Goal: Task Accomplishment & Management: Use online tool/utility

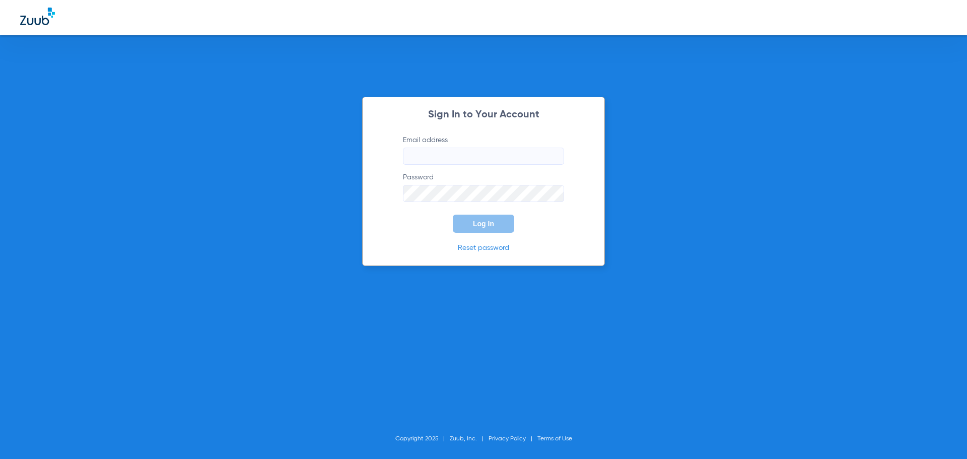
type input "[PERSON_NAME][EMAIL_ADDRESS][DOMAIN_NAME]"
click at [428, 237] on div "Sign In to Your Account Email address [PERSON_NAME][EMAIL_ADDRESS][DOMAIN_NAME]…" at bounding box center [483, 181] width 243 height 169
click at [476, 221] on span "Log In" at bounding box center [483, 223] width 21 height 8
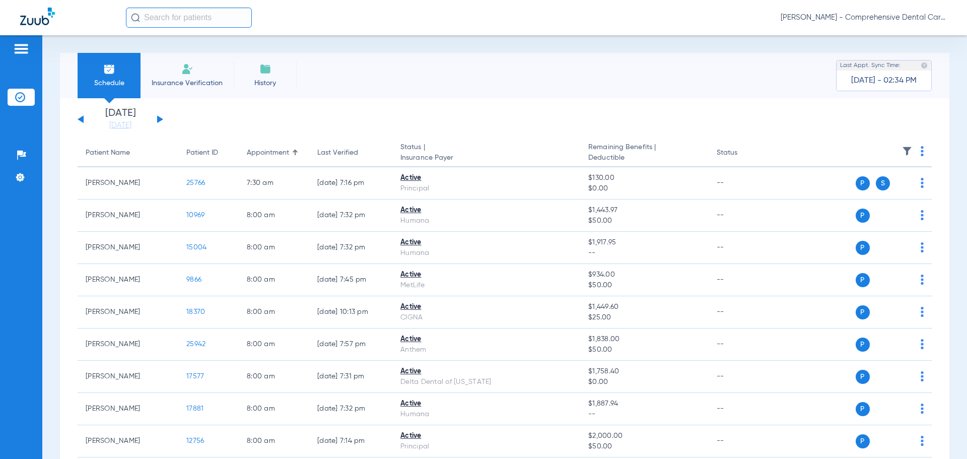
click at [168, 21] on input "text" at bounding box center [189, 18] width 126 height 20
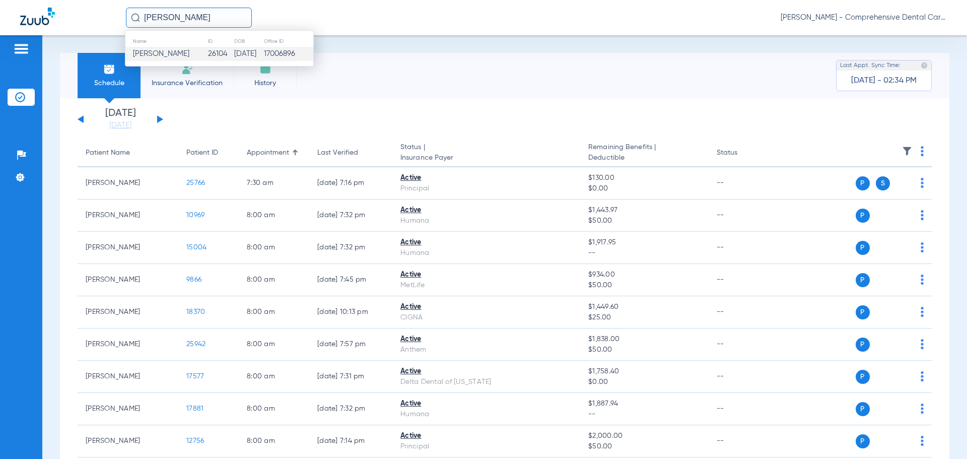
type input "[PERSON_NAME]"
click at [236, 54] on td "[DATE]" at bounding box center [249, 54] width 30 height 14
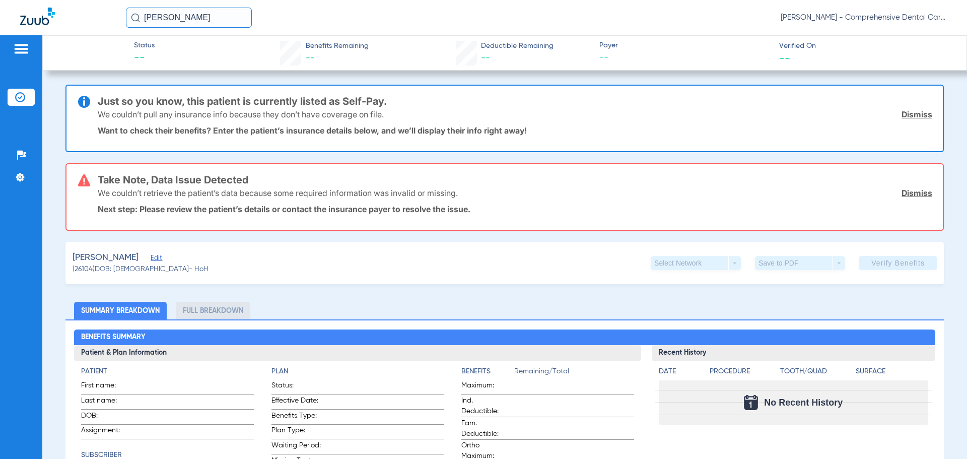
click at [910, 115] on link "Dismiss" at bounding box center [916, 114] width 31 height 10
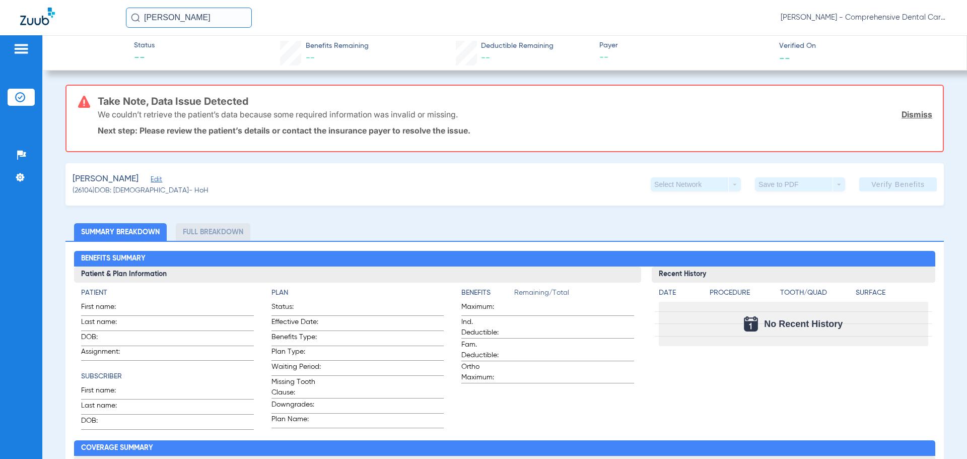
drag, startPoint x: 909, startPoint y: 114, endPoint x: 818, endPoint y: 129, distance: 92.9
click at [909, 113] on link "Dismiss" at bounding box center [916, 114] width 31 height 10
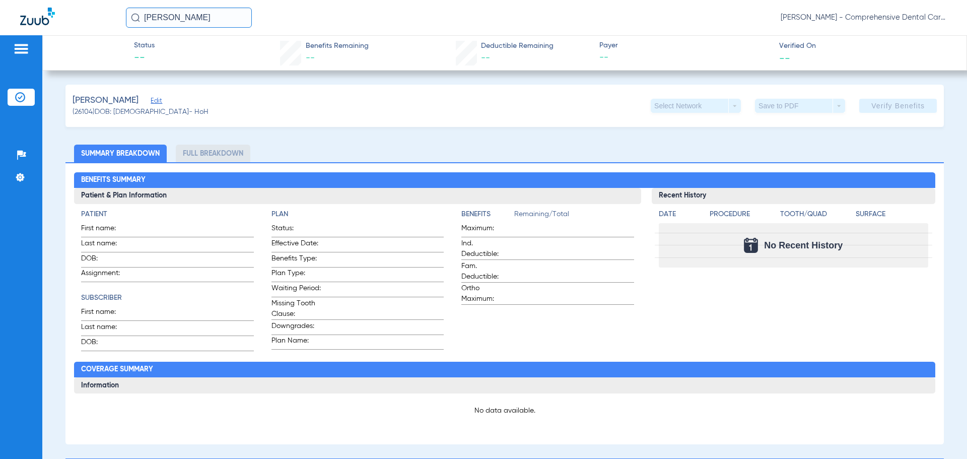
click at [151, 98] on span "Edit" at bounding box center [155, 102] width 9 height 10
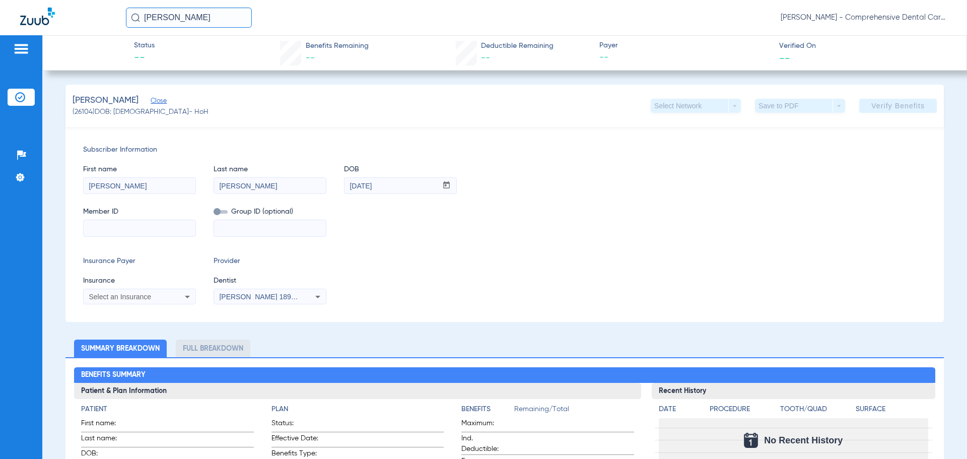
click at [163, 296] on div "Select an Insurance" at bounding box center [129, 296] width 81 height 7
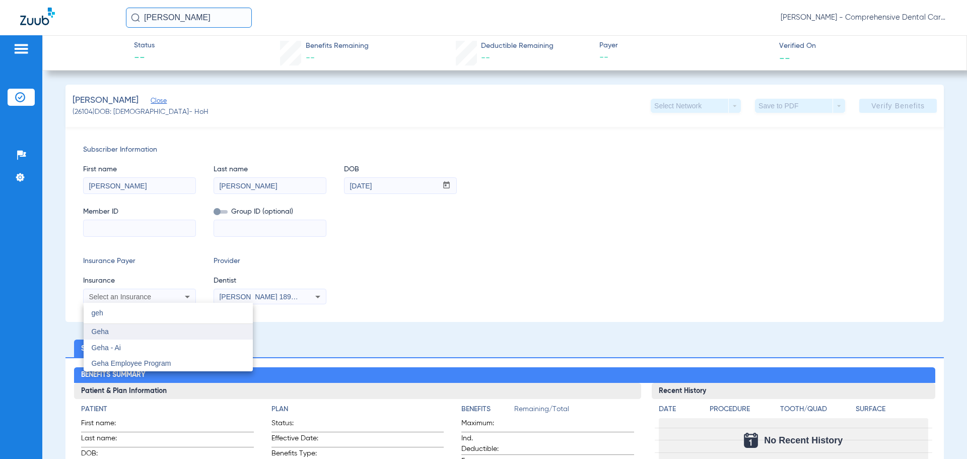
type input "geh"
click at [112, 329] on mat-option "Geha" at bounding box center [168, 332] width 169 height 16
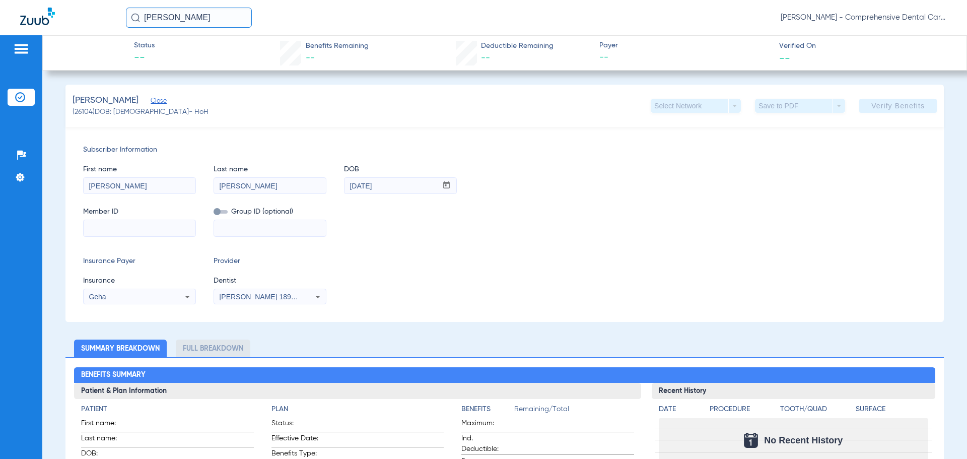
click at [262, 297] on span "[PERSON_NAME] 1891466108" at bounding box center [268, 296] width 99 height 8
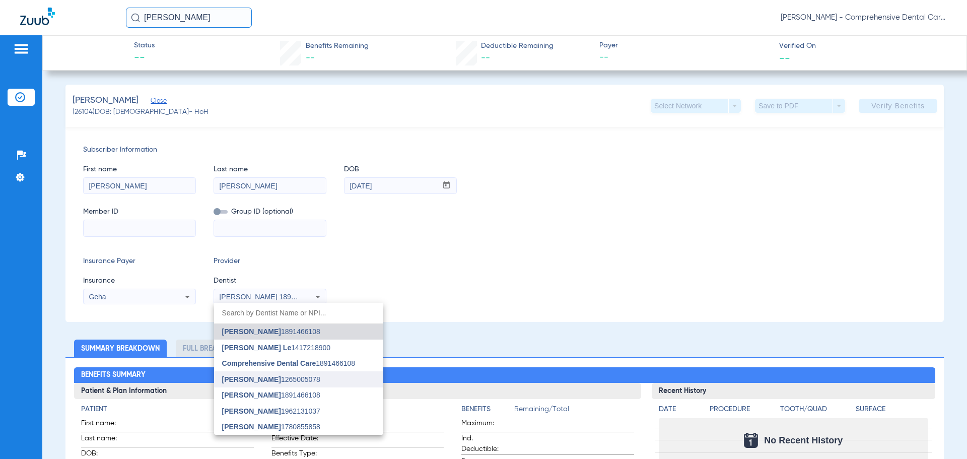
click at [251, 375] on span "[PERSON_NAME]" at bounding box center [251, 379] width 59 height 8
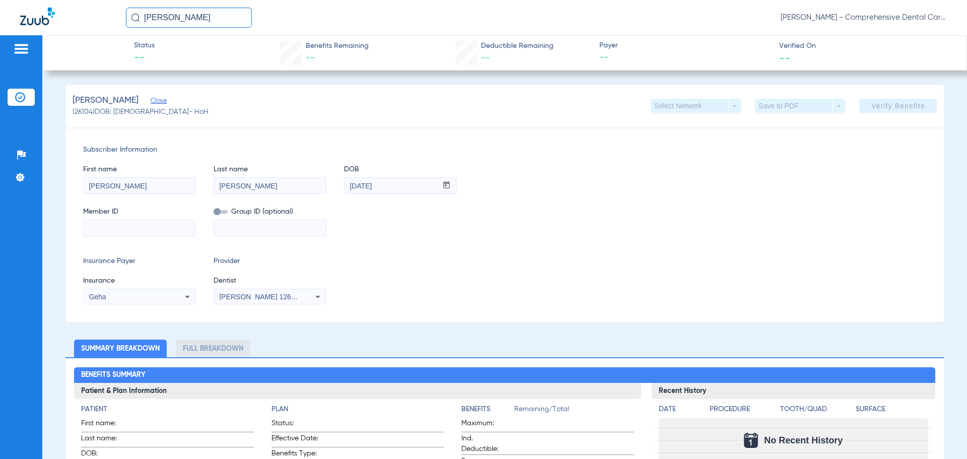
click at [137, 222] on input at bounding box center [140, 228] width 112 height 16
paste input "G46215830"
type input "G46215830"
click at [253, 222] on input at bounding box center [270, 228] width 112 height 16
type input "76417027"
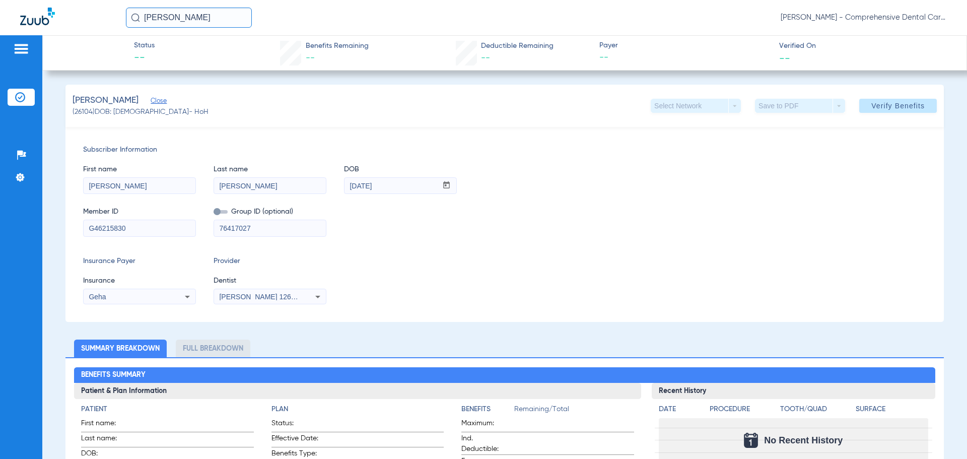
click at [543, 239] on div "Subscriber Information First name [PERSON_NAME] Last name [PERSON_NAME] mm / dd…" at bounding box center [504, 224] width 878 height 195
click at [871, 105] on span "Verify Benefits" at bounding box center [897, 106] width 53 height 8
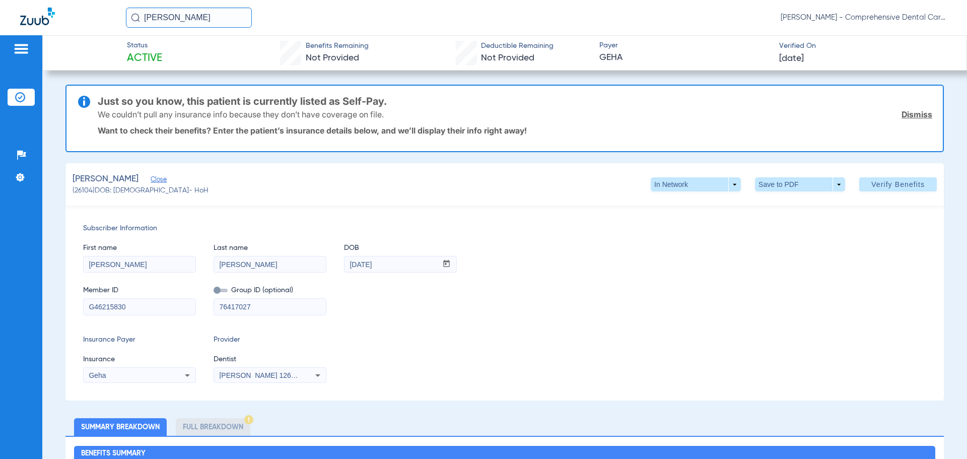
click at [913, 111] on link "Dismiss" at bounding box center [916, 114] width 31 height 10
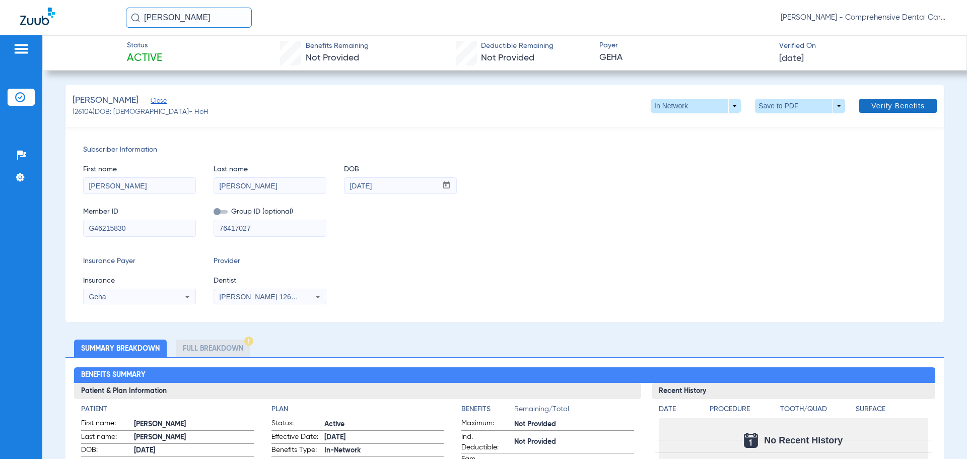
click at [898, 102] on span "Verify Benefits" at bounding box center [897, 106] width 53 height 8
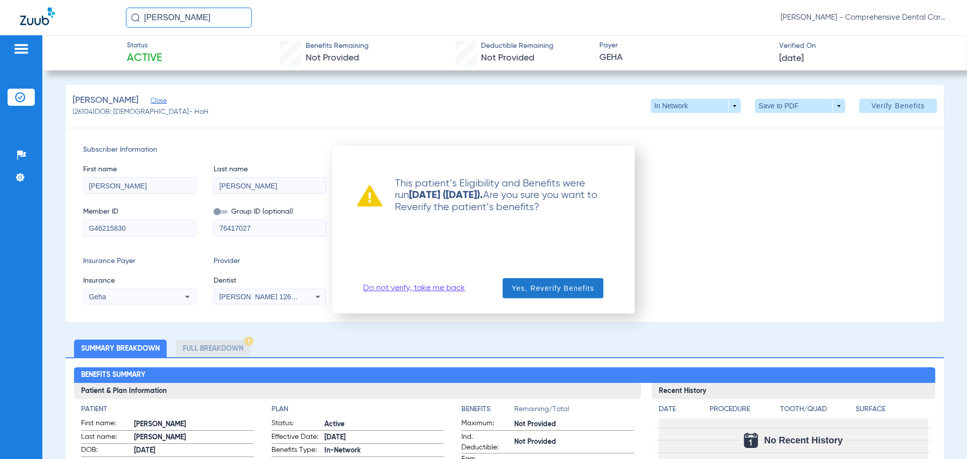
click at [533, 289] on span "Yes, Reverify Benefits" at bounding box center [552, 288] width 83 height 10
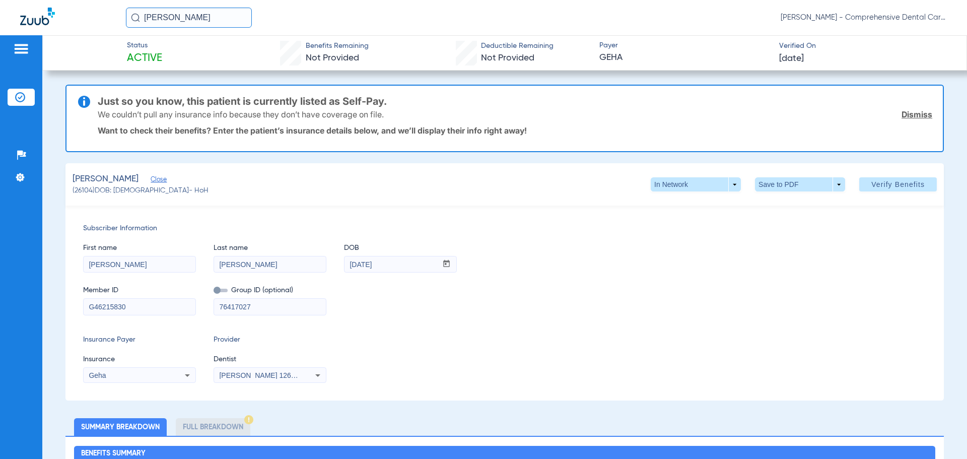
click at [908, 114] on link "Dismiss" at bounding box center [916, 114] width 31 height 10
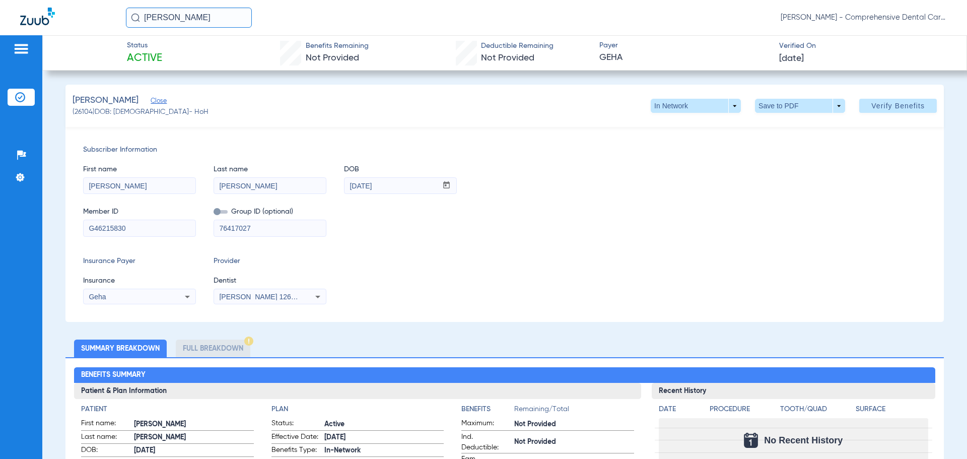
click at [24, 218] on div "Patients Insurance Verification Setup Help Center Settings" at bounding box center [21, 264] width 42 height 459
drag, startPoint x: 203, startPoint y: 18, endPoint x: -186, endPoint y: 40, distance: 389.7
click at [0, 40] on html "[PERSON_NAME] [PERSON_NAME] - Comprehensive Dental Care Patients Insurance Veri…" at bounding box center [483, 229] width 967 height 459
click at [26, 101] on li "Insurance Verification" at bounding box center [21, 97] width 27 height 17
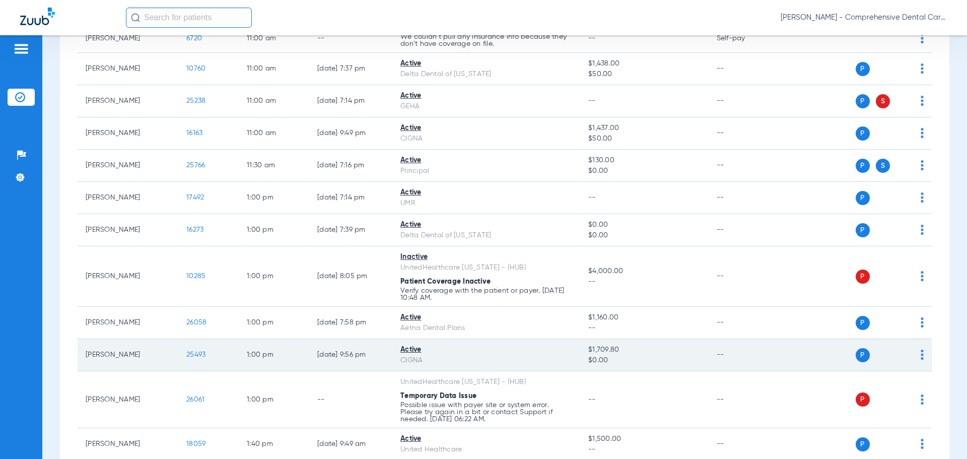
scroll to position [1184, 0]
